Goal: Information Seeking & Learning: Find specific page/section

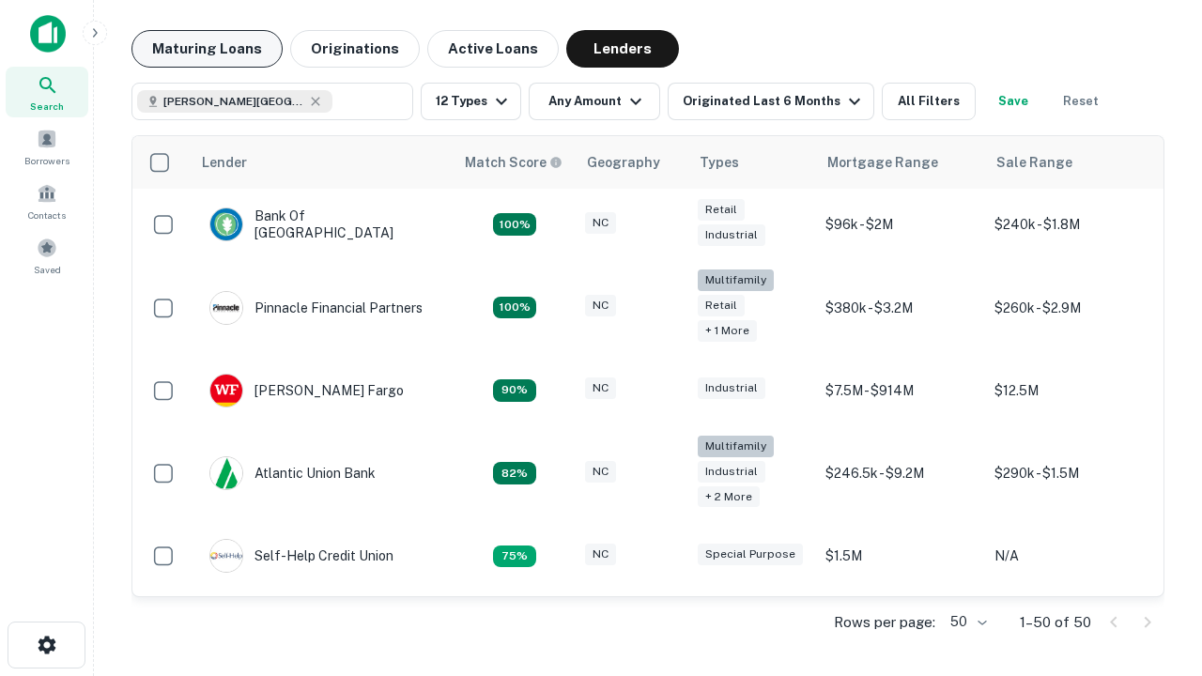
click at [207, 49] on button "Maturing Loans" at bounding box center [206, 49] width 151 height 38
